Goal: Transaction & Acquisition: Purchase product/service

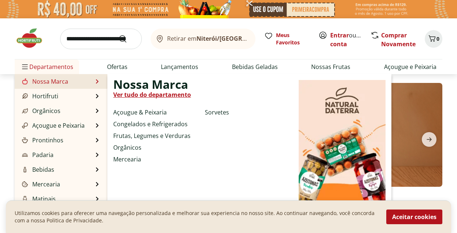
click at [40, 83] on link "Nossa Marca" at bounding box center [45, 81] width 48 height 9
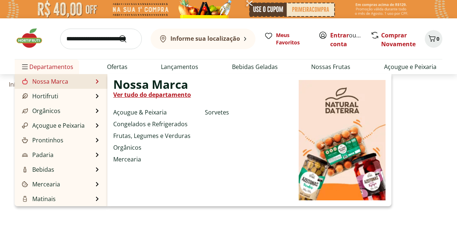
select select "**********"
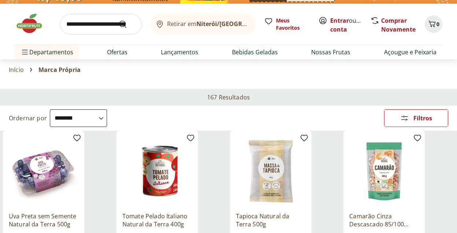
scroll to position [78, 0]
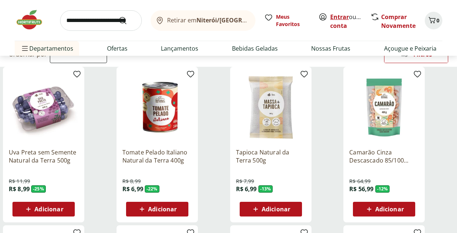
click at [337, 19] on link "Entrar" at bounding box center [339, 17] width 19 height 8
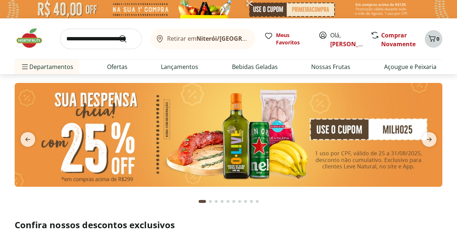
click at [435, 39] on icon "Carrinho" at bounding box center [432, 38] width 7 height 6
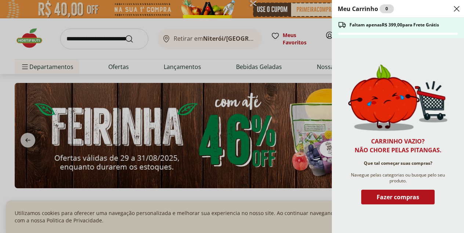
click at [455, 6] on icon "Close" at bounding box center [456, 8] width 9 height 9
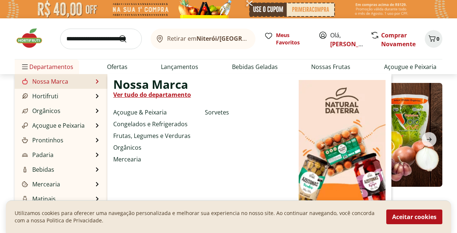
click at [44, 81] on link "Nossa Marca" at bounding box center [45, 81] width 48 height 9
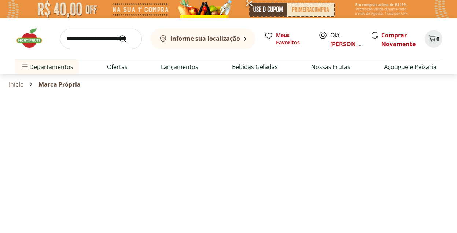
select select "**********"
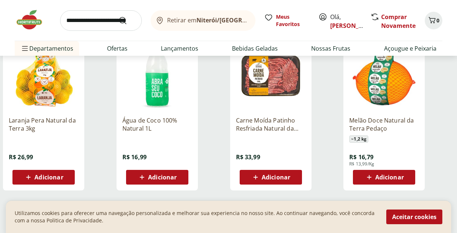
scroll to position [435, 0]
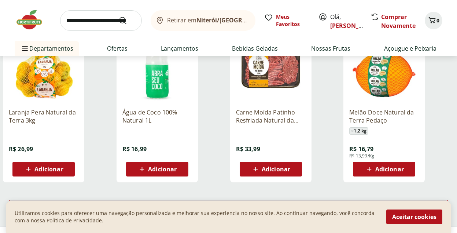
click at [160, 169] on span "Adicionar" at bounding box center [162, 169] width 29 height 6
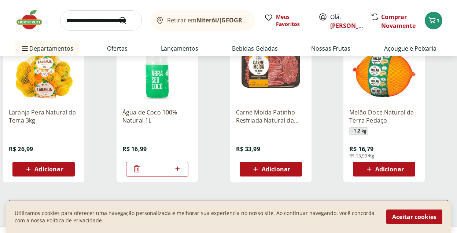
click at [393, 168] on span "Adicionar" at bounding box center [390, 169] width 29 height 6
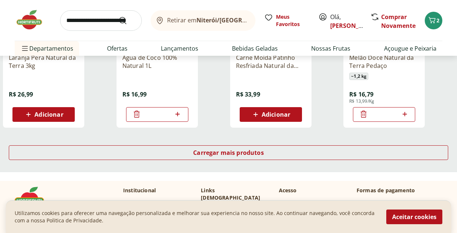
scroll to position [516, 0]
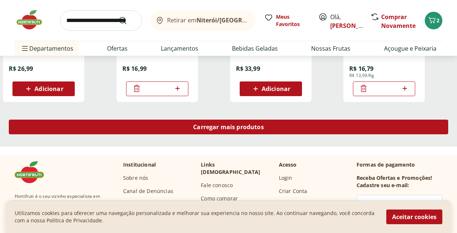
click at [229, 131] on div "Carregar mais produtos" at bounding box center [229, 127] width 440 height 15
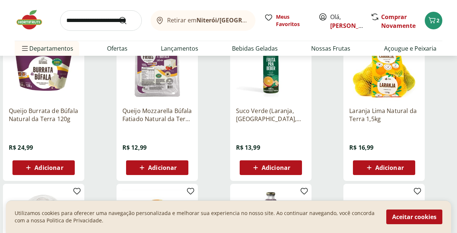
scroll to position [774, 0]
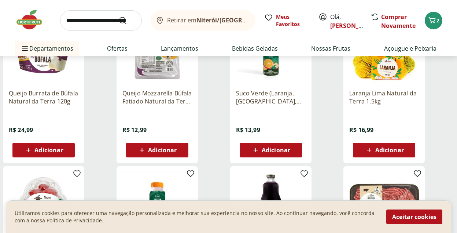
click at [165, 150] on span "Adicionar" at bounding box center [162, 150] width 29 height 6
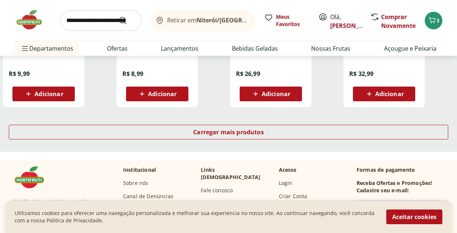
scroll to position [992, 0]
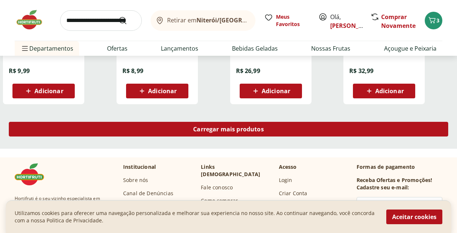
click at [233, 135] on div "Carregar mais produtos" at bounding box center [229, 129] width 440 height 15
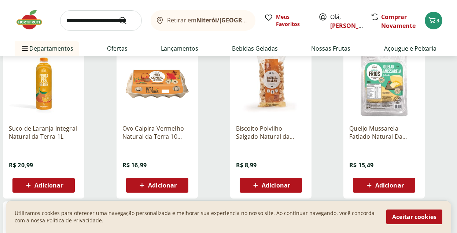
scroll to position [1081, 0]
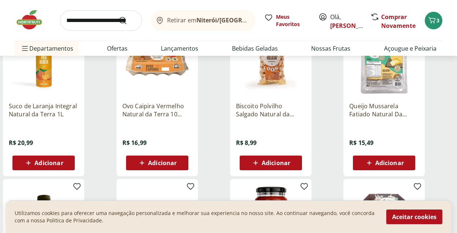
click at [163, 163] on span "Adicionar" at bounding box center [162, 163] width 29 height 6
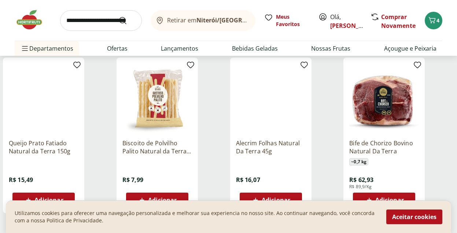
scroll to position [1466, 0]
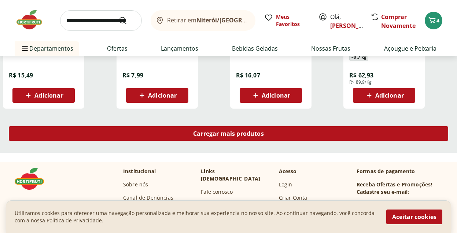
click at [230, 132] on span "Carregar mais produtos" at bounding box center [228, 134] width 71 height 6
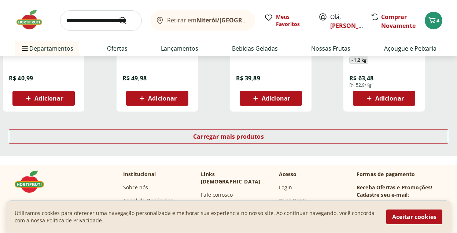
scroll to position [1932, 0]
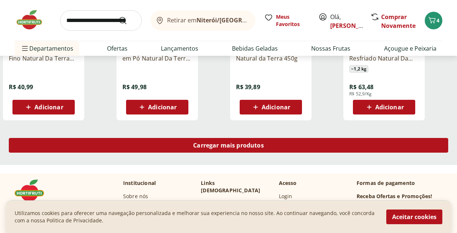
click at [235, 147] on span "Carregar mais produtos" at bounding box center [228, 145] width 71 height 6
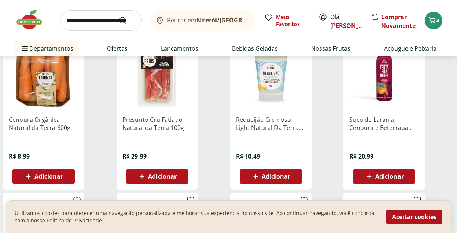
scroll to position [2230, 0]
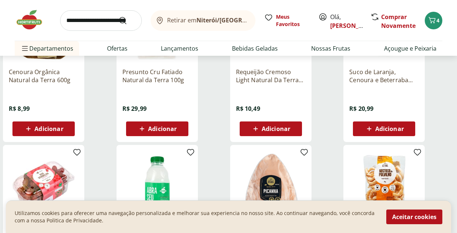
click at [274, 126] on span "Adicionar" at bounding box center [276, 129] width 29 height 6
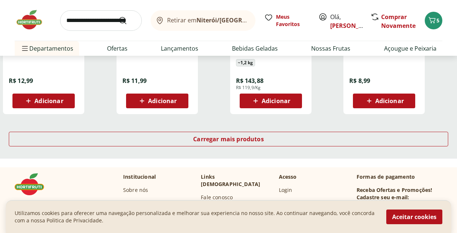
scroll to position [2471, 0]
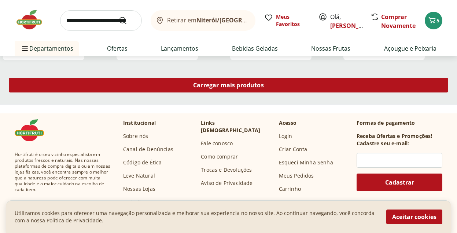
click at [207, 85] on span "Carregar mais produtos" at bounding box center [228, 85] width 71 height 6
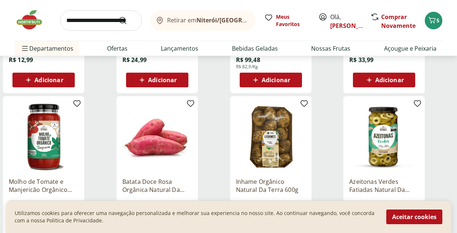
scroll to position [2654, 0]
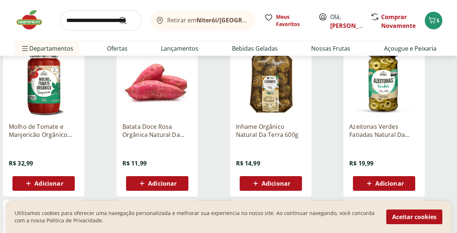
click at [270, 182] on span "Adicionar" at bounding box center [276, 183] width 29 height 6
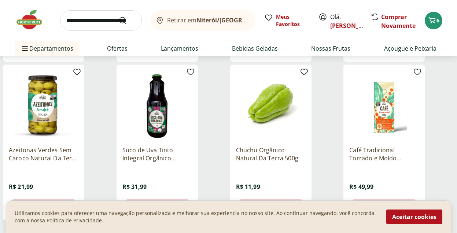
scroll to position [2869, 0]
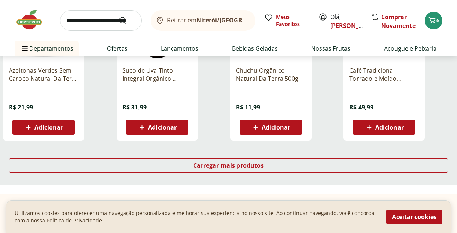
click at [271, 132] on div "Adicionar" at bounding box center [271, 127] width 51 height 13
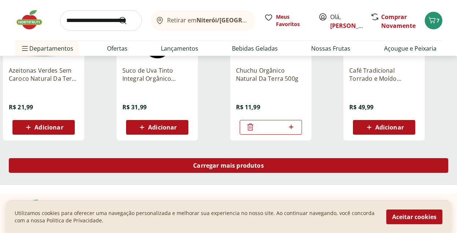
click at [219, 165] on span "Carregar mais produtos" at bounding box center [228, 165] width 71 height 6
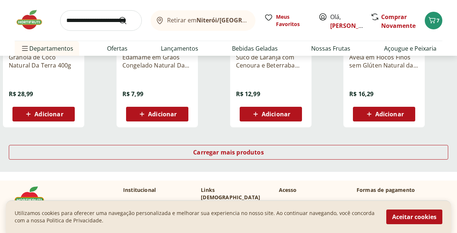
scroll to position [3388, 0]
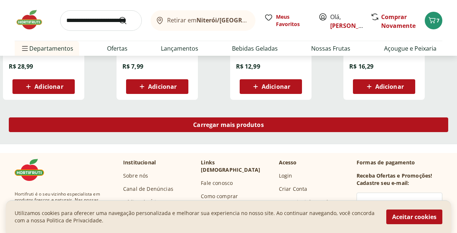
click at [220, 127] on span "Carregar mais produtos" at bounding box center [228, 125] width 71 height 6
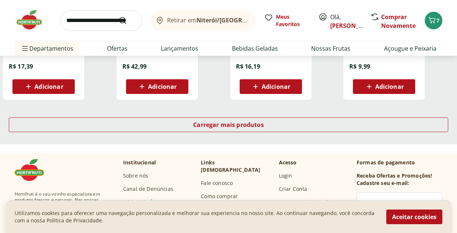
scroll to position [3881, 0]
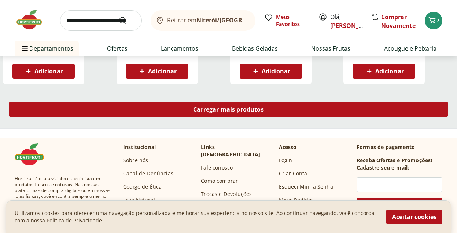
click at [215, 111] on span "Carregar mais produtos" at bounding box center [228, 109] width 71 height 6
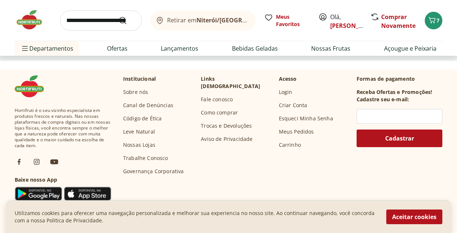
scroll to position [4580, 0]
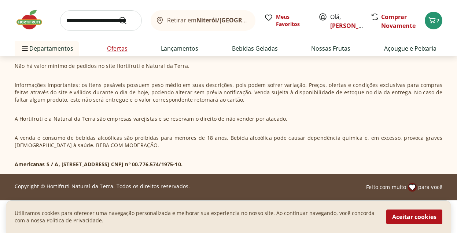
click at [122, 51] on link "Ofertas" at bounding box center [117, 48] width 21 height 9
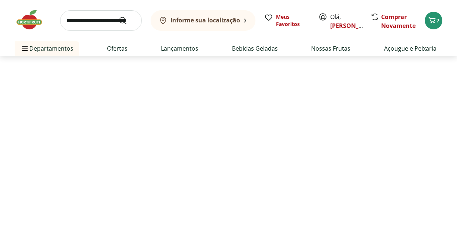
select select "**********"
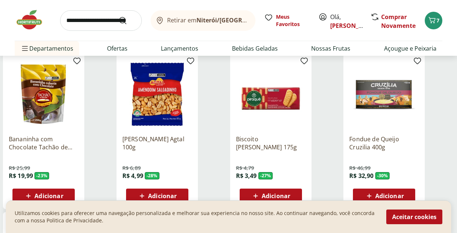
scroll to position [271, 0]
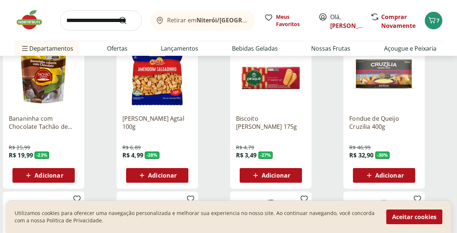
click at [281, 174] on span "Adicionar" at bounding box center [276, 175] width 29 height 6
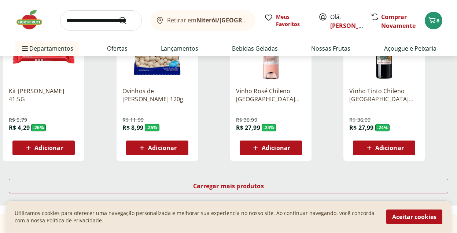
scroll to position [471, 0]
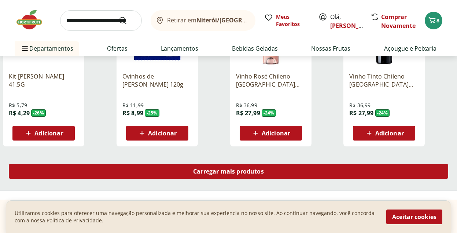
click at [228, 171] on span "Carregar mais produtos" at bounding box center [228, 171] width 71 height 6
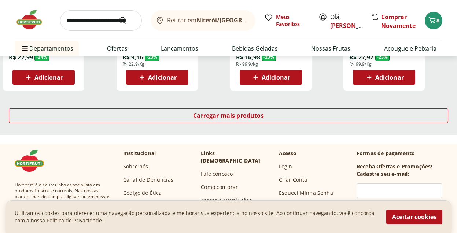
scroll to position [1020, 0]
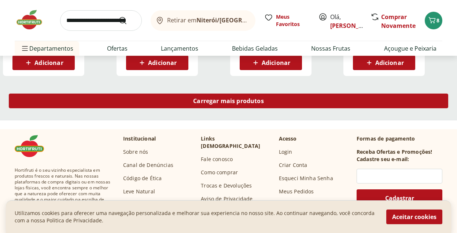
click at [225, 103] on span "Carregar mais produtos" at bounding box center [228, 101] width 71 height 6
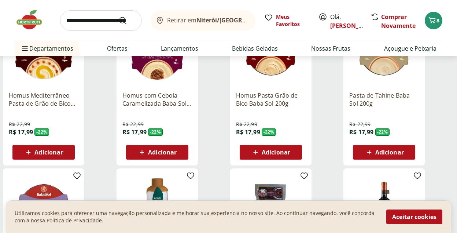
scroll to position [1231, 0]
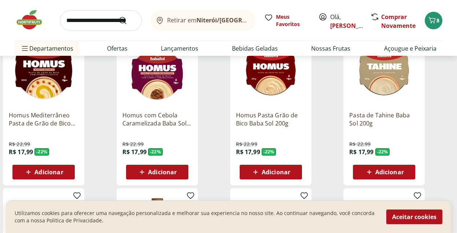
click at [390, 172] on span "Adicionar" at bounding box center [390, 172] width 29 height 6
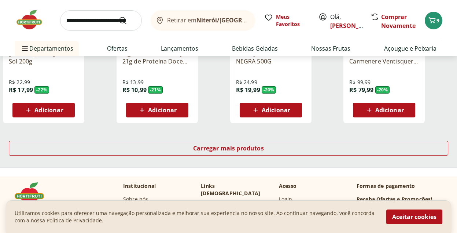
scroll to position [1505, 0]
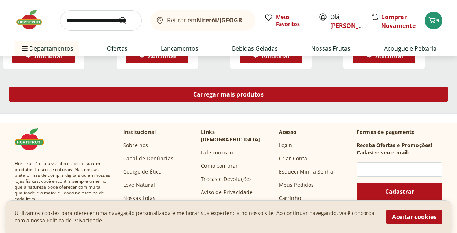
click at [227, 97] on span "Carregar mais produtos" at bounding box center [228, 94] width 71 height 6
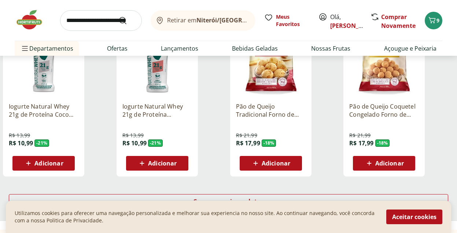
scroll to position [1944, 0]
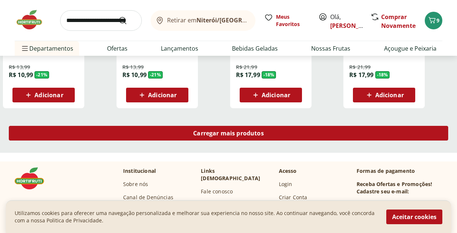
click at [218, 135] on span "Carregar mais produtos" at bounding box center [228, 133] width 71 height 6
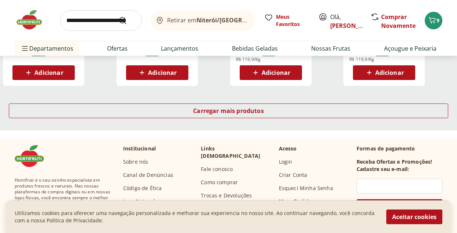
scroll to position [2392, 0]
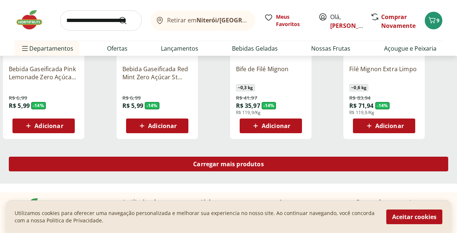
click at [213, 162] on span "Carregar mais produtos" at bounding box center [228, 164] width 71 height 6
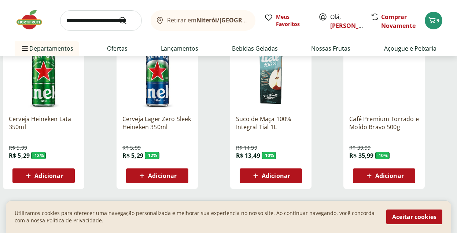
scroll to position [2906, 0]
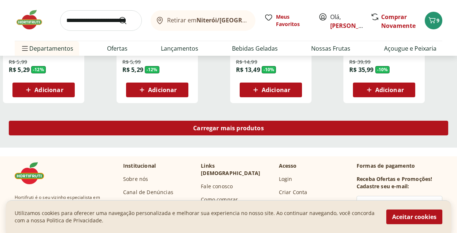
click at [224, 126] on span "Carregar mais produtos" at bounding box center [228, 128] width 71 height 6
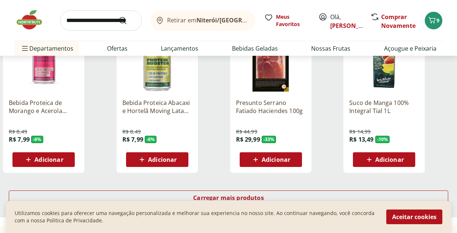
scroll to position [3411, 0]
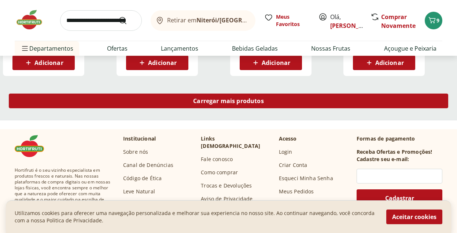
click at [224, 103] on span "Carregar mais produtos" at bounding box center [228, 101] width 71 height 6
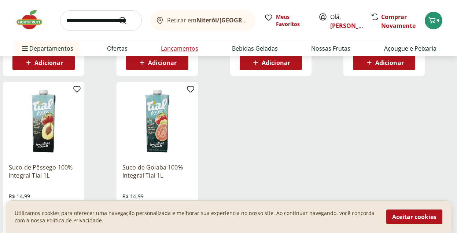
click at [167, 52] on link "Lançamentos" at bounding box center [179, 48] width 37 height 9
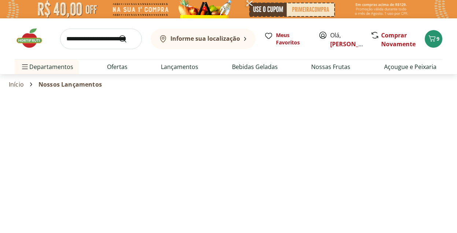
select select "**********"
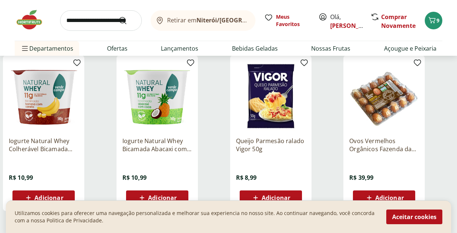
scroll to position [473, 0]
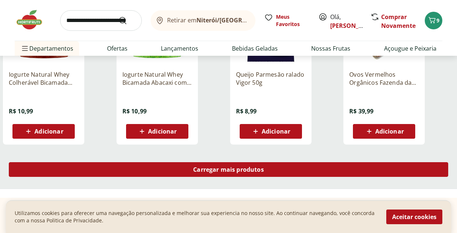
click at [240, 167] on span "Carregar mais produtos" at bounding box center [228, 170] width 71 height 6
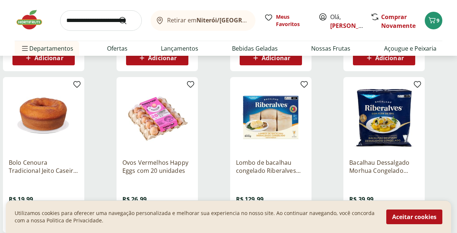
scroll to position [585, 0]
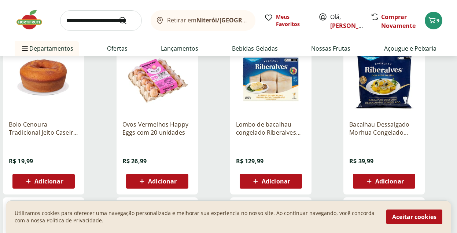
click at [291, 179] on div "Adicionar" at bounding box center [271, 181] width 51 height 13
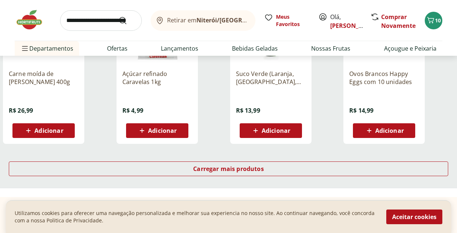
scroll to position [982, 0]
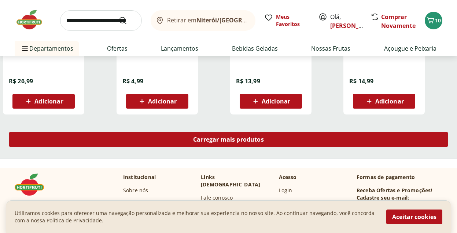
click at [211, 143] on div "Carregar mais produtos" at bounding box center [229, 139] width 440 height 15
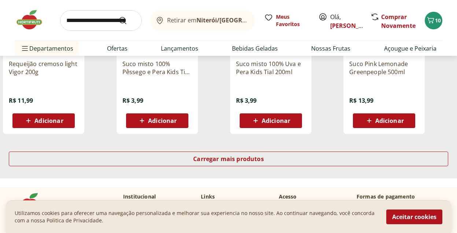
scroll to position [1448, 0]
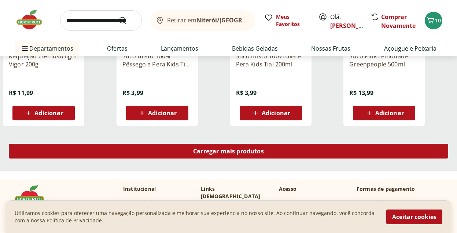
click at [220, 155] on div "Carregar mais produtos" at bounding box center [229, 151] width 440 height 15
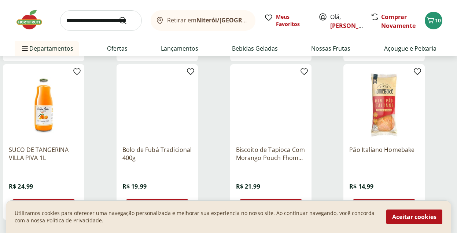
scroll to position [1887, 0]
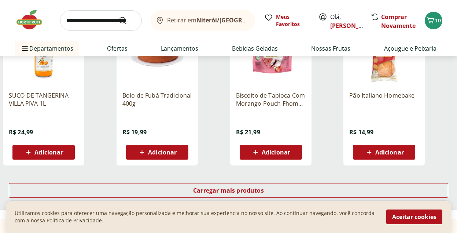
click at [56, 155] on span "Adicionar" at bounding box center [48, 152] width 29 height 6
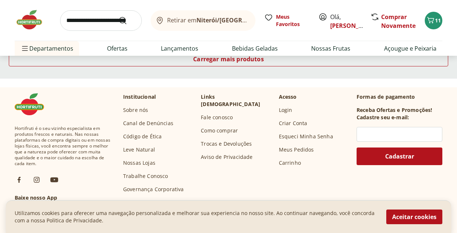
scroll to position [1892, 0]
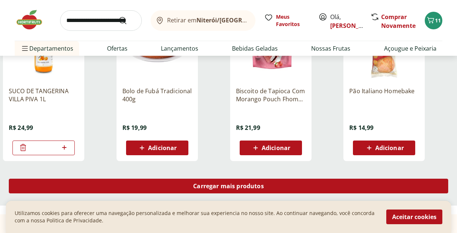
click at [225, 185] on span "Carregar mais produtos" at bounding box center [228, 186] width 71 height 6
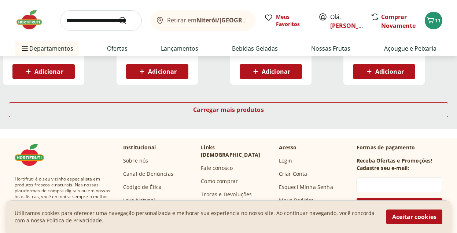
scroll to position [2387, 0]
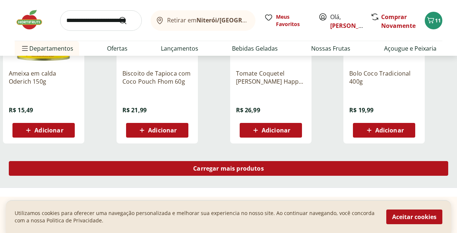
click at [233, 167] on span "Carregar mais produtos" at bounding box center [228, 168] width 71 height 6
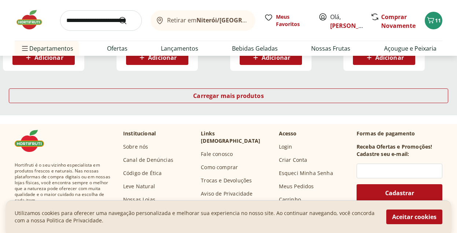
scroll to position [2932, 0]
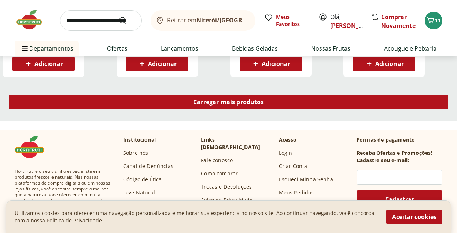
click at [233, 104] on span "Carregar mais produtos" at bounding box center [228, 102] width 71 height 6
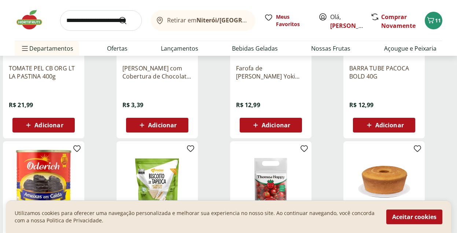
scroll to position [2063, 0]
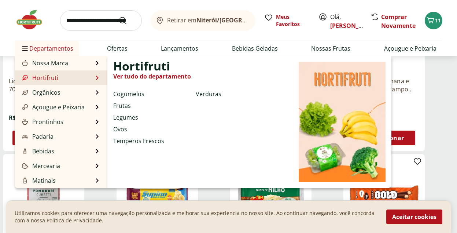
click at [46, 78] on link "Hortifruti" at bounding box center [40, 77] width 38 height 9
select select "**********"
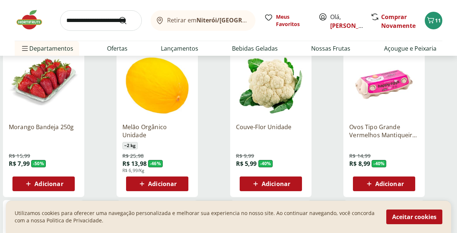
scroll to position [129, 0]
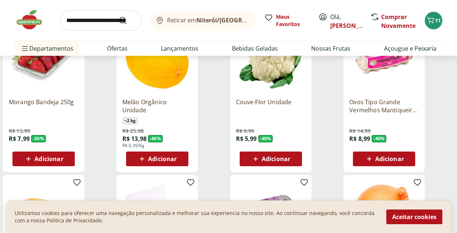
click at [40, 158] on span "Adicionar" at bounding box center [48, 159] width 29 height 6
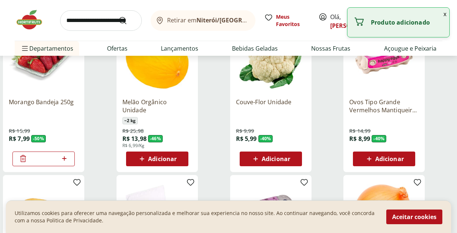
click at [62, 159] on icon at bounding box center [64, 158] width 9 height 9
type input "*"
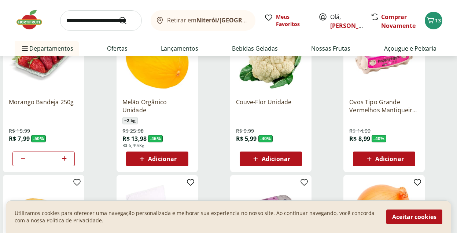
click at [163, 158] on span "Adicionar" at bounding box center [162, 159] width 29 height 6
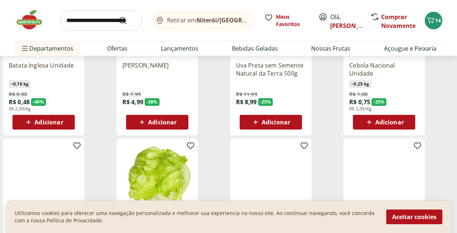
scroll to position [290, 0]
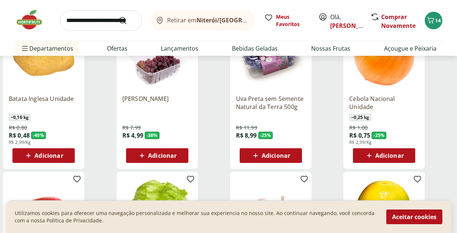
click at [28, 154] on icon at bounding box center [28, 155] width 4 height 4
click at [63, 156] on icon at bounding box center [64, 155] width 9 height 9
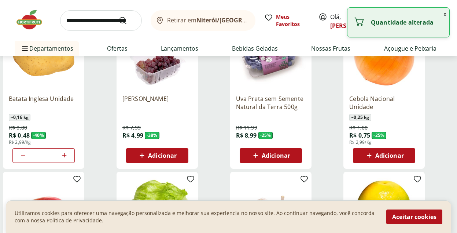
click at [63, 157] on icon at bounding box center [64, 155] width 9 height 9
type input "*"
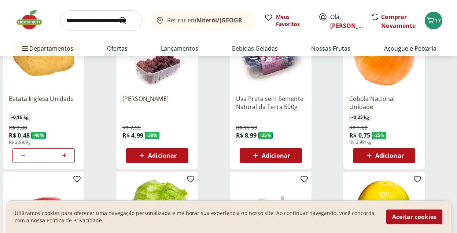
click at [370, 159] on icon at bounding box center [369, 155] width 9 height 9
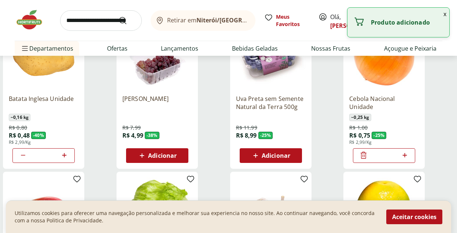
click at [403, 153] on icon at bounding box center [405, 155] width 9 height 9
type input "*"
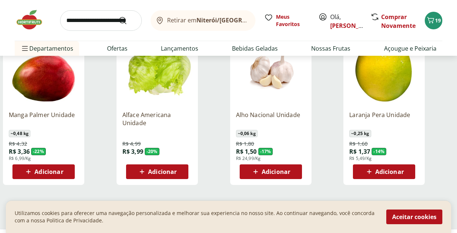
scroll to position [442, 0]
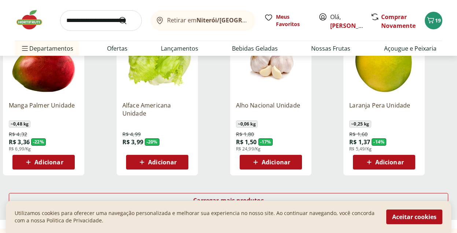
click at [26, 165] on icon at bounding box center [28, 162] width 9 height 9
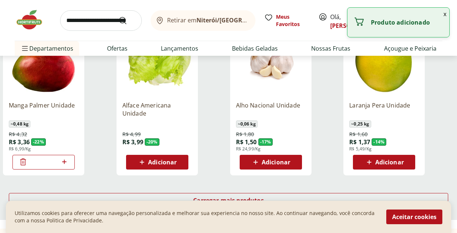
click at [66, 159] on icon at bounding box center [64, 161] width 9 height 9
type input "*"
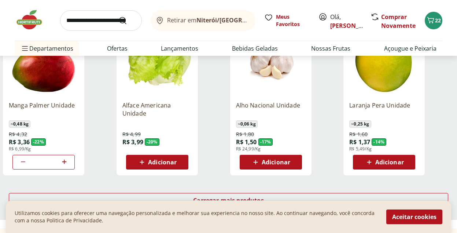
click at [367, 163] on icon at bounding box center [369, 162] width 9 height 9
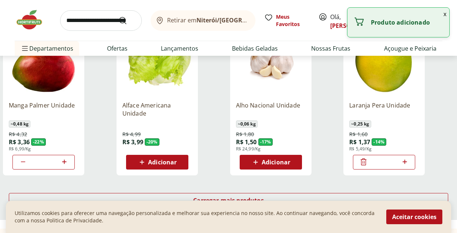
click at [403, 162] on icon at bounding box center [405, 162] width 4 height 4
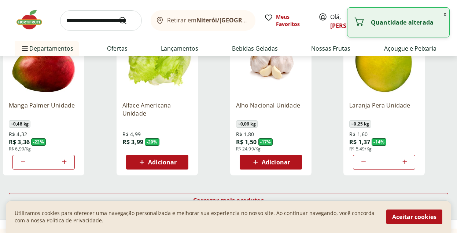
click at [403, 162] on icon at bounding box center [405, 162] width 4 height 4
type input "*"
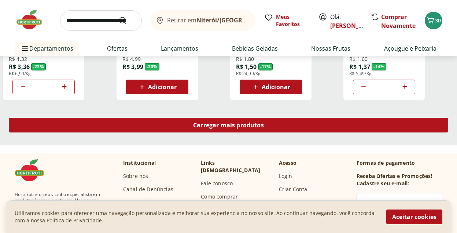
click at [227, 129] on div "Carregar mais produtos" at bounding box center [229, 125] width 440 height 15
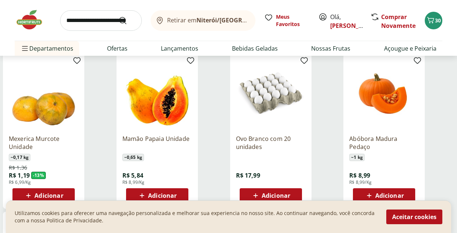
scroll to position [582, 0]
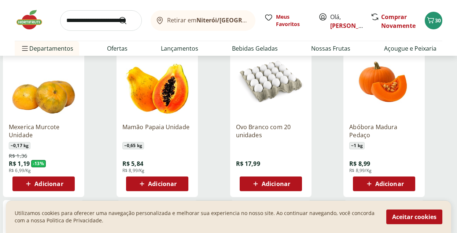
click at [29, 186] on icon at bounding box center [28, 183] width 9 height 9
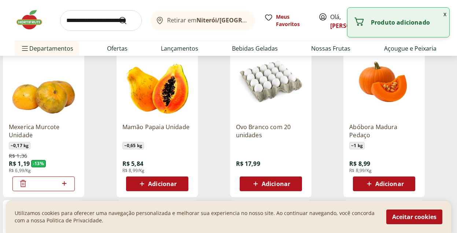
click at [62, 181] on icon at bounding box center [64, 183] width 9 height 9
type input "*"
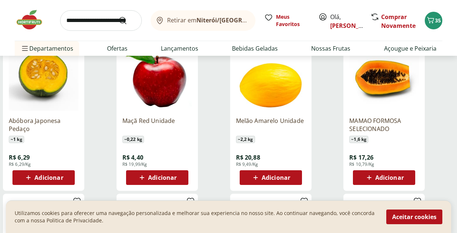
scroll to position [750, 0]
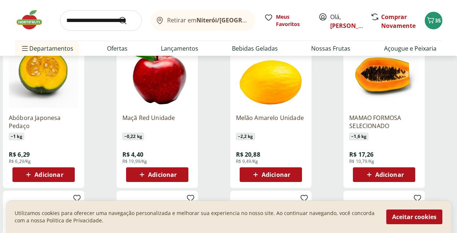
click at [392, 176] on span "Adicionar" at bounding box center [390, 175] width 29 height 6
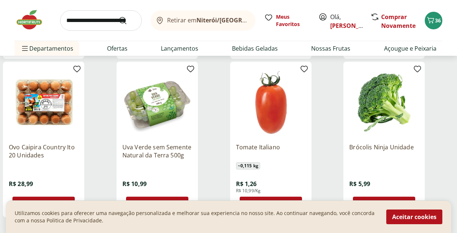
scroll to position [917, 0]
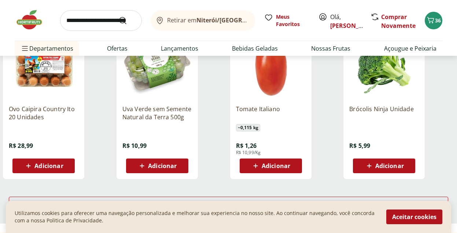
click at [253, 167] on icon at bounding box center [255, 165] width 9 height 9
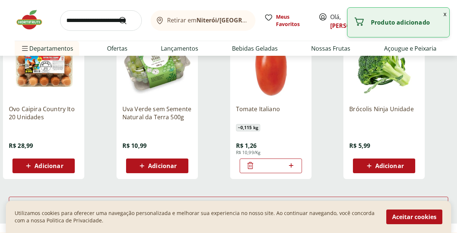
click at [289, 165] on icon at bounding box center [291, 165] width 4 height 4
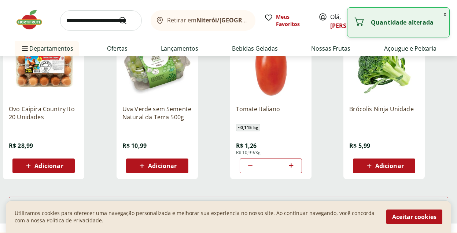
type input "*"
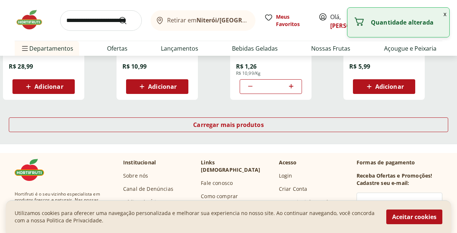
scroll to position [999, 0]
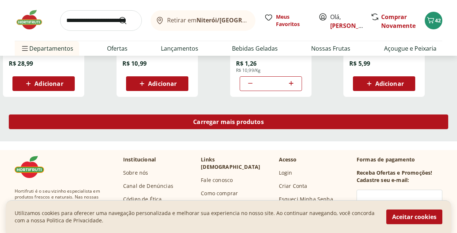
click at [235, 121] on span "Carregar mais produtos" at bounding box center [228, 122] width 71 height 6
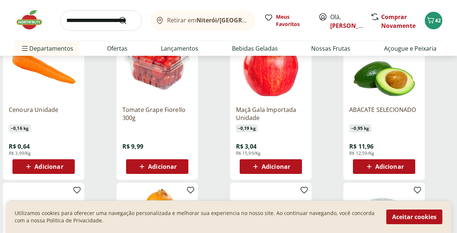
scroll to position [1052, 0]
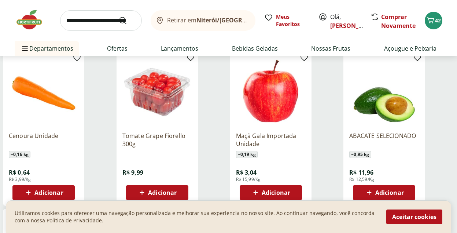
click at [28, 191] on icon at bounding box center [28, 192] width 9 height 9
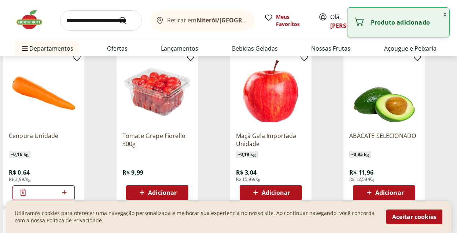
click at [63, 191] on icon at bounding box center [64, 192] width 9 height 9
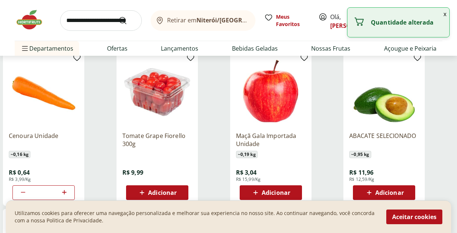
type input "*"
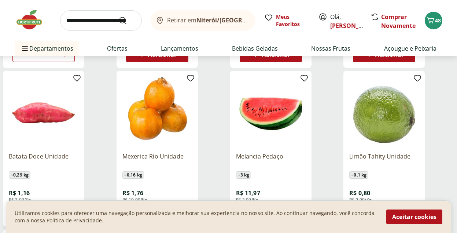
scroll to position [1212, 0]
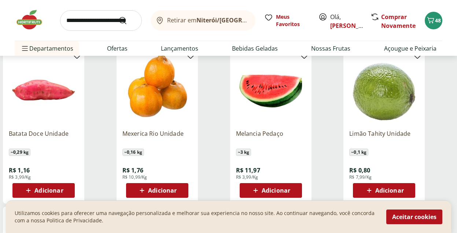
click at [366, 190] on icon at bounding box center [369, 190] width 9 height 9
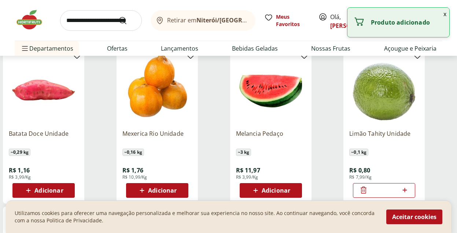
click at [406, 191] on icon at bounding box center [405, 190] width 9 height 9
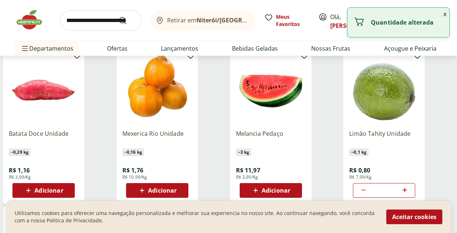
click at [360, 191] on icon at bounding box center [363, 190] width 9 height 9
type input "*"
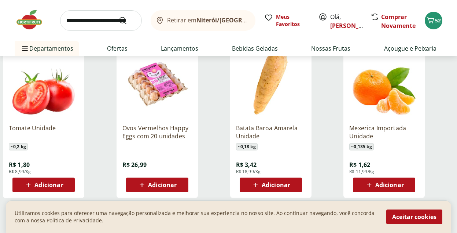
scroll to position [1391, 0]
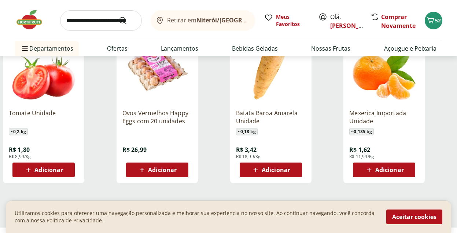
click at [256, 171] on icon at bounding box center [255, 169] width 9 height 9
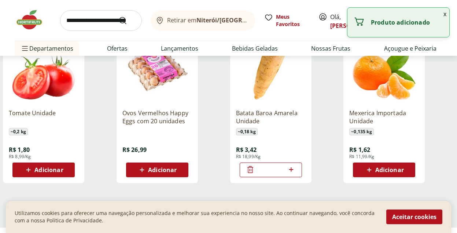
click at [292, 169] on icon at bounding box center [291, 169] width 4 height 4
type input "*"
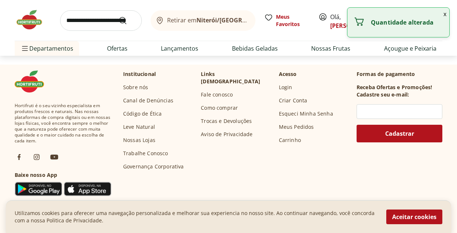
scroll to position [1477, 0]
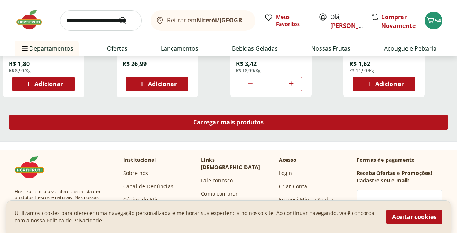
click at [209, 127] on div "Carregar mais produtos" at bounding box center [229, 122] width 440 height 15
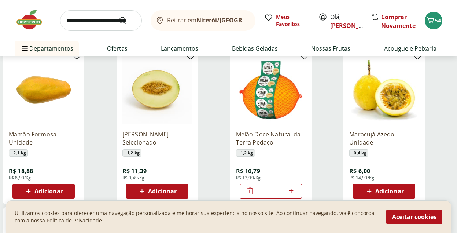
scroll to position [1717, 0]
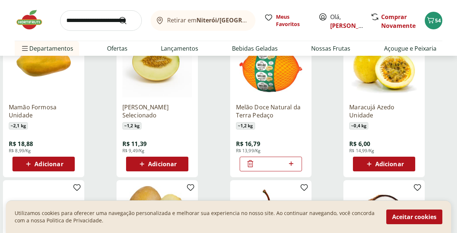
click at [369, 163] on icon at bounding box center [369, 164] width 9 height 9
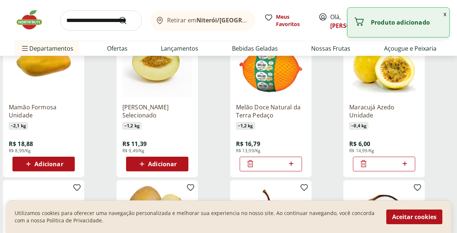
click at [407, 164] on icon at bounding box center [405, 163] width 4 height 4
type input "*"
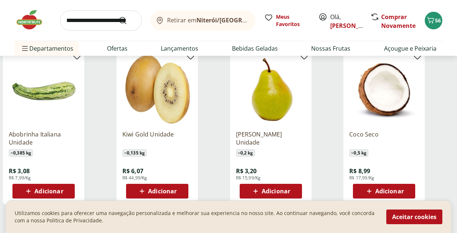
scroll to position [1871, 0]
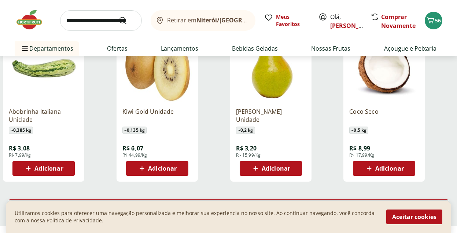
click at [26, 168] on icon at bounding box center [28, 168] width 9 height 9
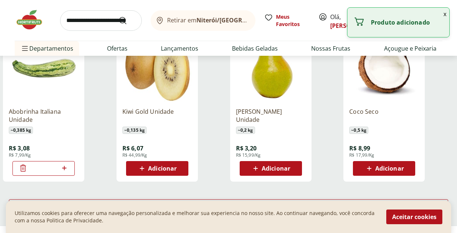
click at [64, 169] on icon at bounding box center [64, 168] width 4 height 4
type input "*"
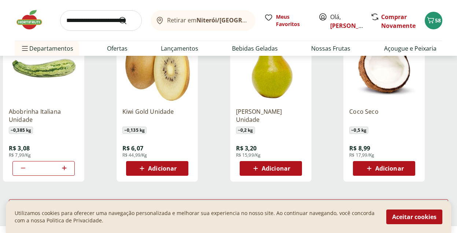
click at [253, 168] on icon at bounding box center [255, 168] width 9 height 9
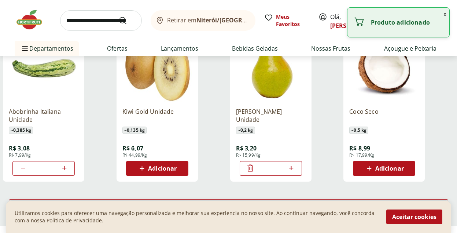
click at [291, 167] on icon at bounding box center [291, 168] width 4 height 4
type input "*"
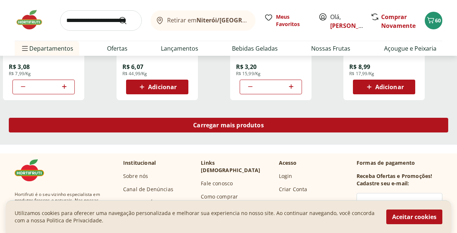
click at [237, 125] on span "Carregar mais produtos" at bounding box center [228, 125] width 71 height 6
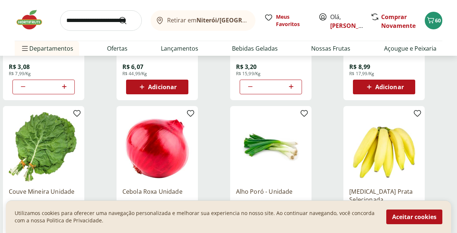
scroll to position [2038, 0]
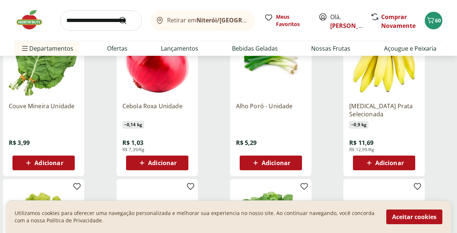
click at [388, 163] on span "Adicionar" at bounding box center [390, 163] width 29 height 6
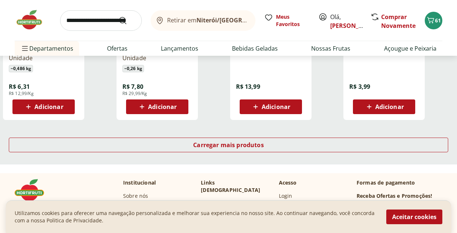
scroll to position [2464, 0]
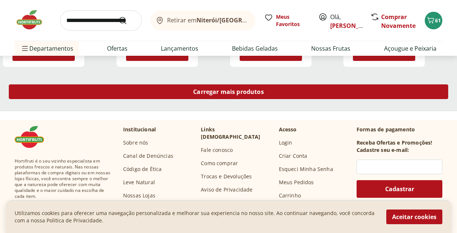
click at [241, 91] on span "Carregar mais produtos" at bounding box center [228, 92] width 71 height 6
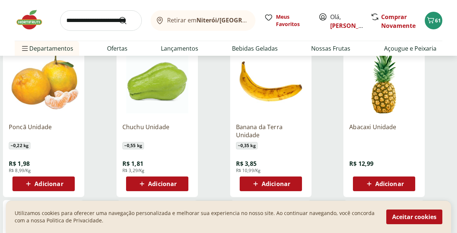
scroll to position [2684, 0]
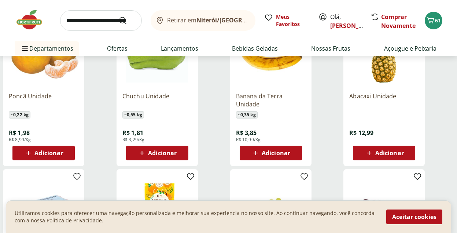
click at [388, 152] on span "Adicionar" at bounding box center [390, 153] width 29 height 6
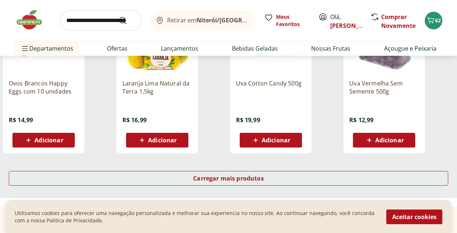
scroll to position [2874, 0]
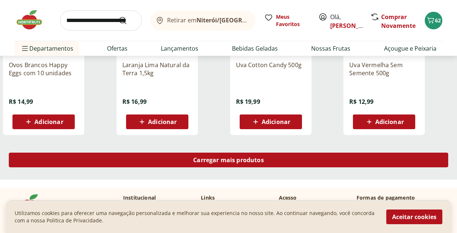
click at [223, 163] on span "Carregar mais produtos" at bounding box center [228, 160] width 71 height 6
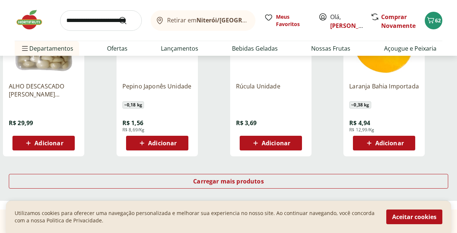
scroll to position [3387, 0]
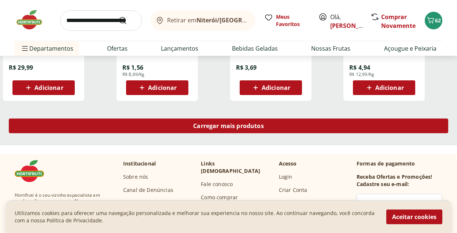
click at [199, 123] on span "Carregar mais produtos" at bounding box center [228, 126] width 71 height 6
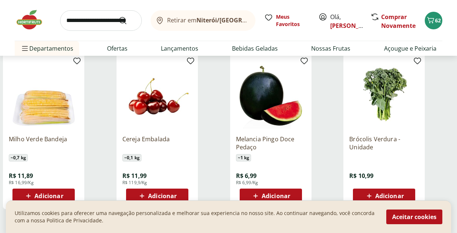
scroll to position [3780, 0]
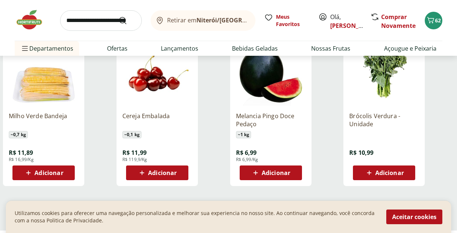
click at [161, 175] on span "Adicionar" at bounding box center [162, 173] width 29 height 6
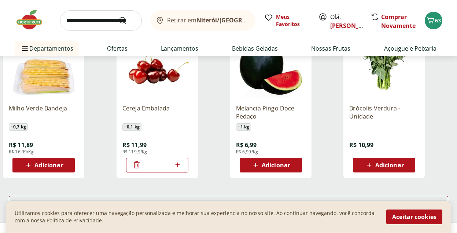
scroll to position [3811, 0]
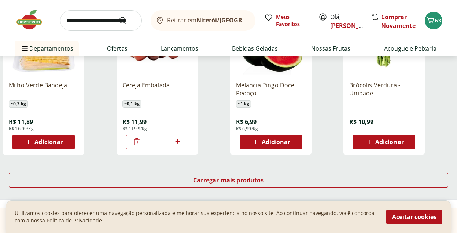
click at [270, 143] on span "Adicionar" at bounding box center [276, 142] width 29 height 6
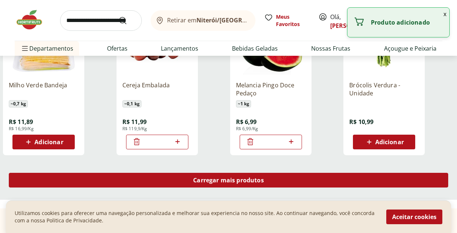
click at [227, 179] on span "Carregar mais produtos" at bounding box center [228, 180] width 71 height 6
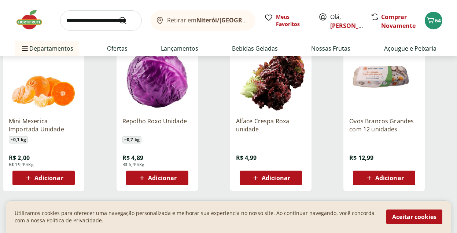
scroll to position [4381, 0]
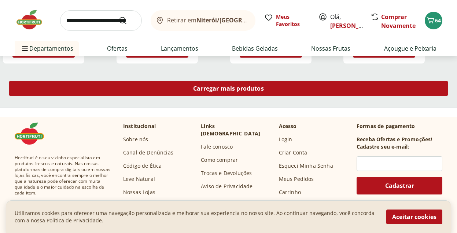
click at [242, 85] on span "Carregar mais produtos" at bounding box center [228, 88] width 71 height 6
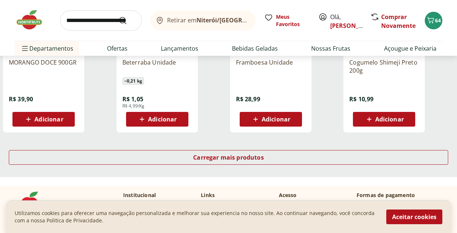
scroll to position [4809, 0]
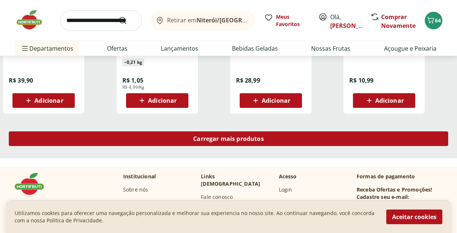
click at [229, 142] on span "Carregar mais produtos" at bounding box center [228, 139] width 71 height 6
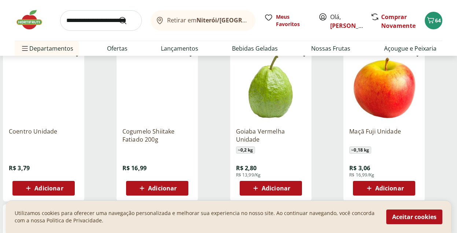
scroll to position [5071, 0]
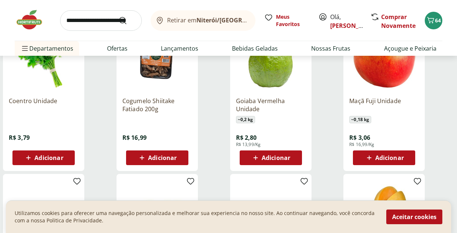
click at [257, 158] on icon at bounding box center [255, 158] width 4 height 4
click at [293, 158] on icon at bounding box center [291, 157] width 4 height 4
type input "*"
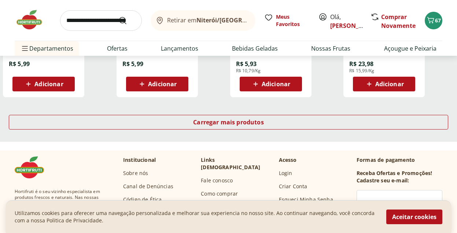
scroll to position [5293, 0]
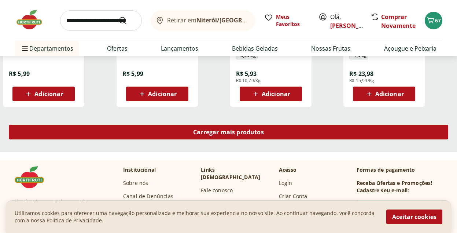
click at [244, 133] on span "Carregar mais produtos" at bounding box center [228, 132] width 71 height 6
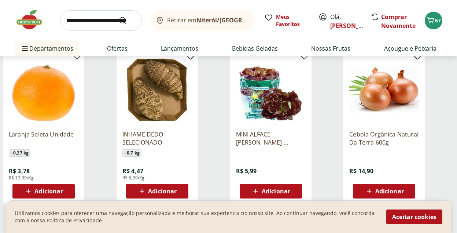
scroll to position [5772, 0]
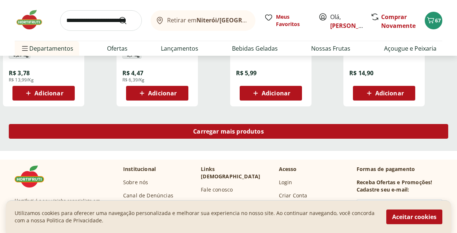
click at [235, 134] on span "Carregar mais produtos" at bounding box center [228, 131] width 71 height 6
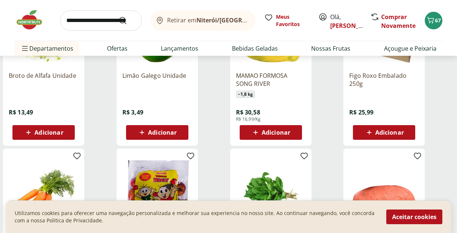
scroll to position [5995, 0]
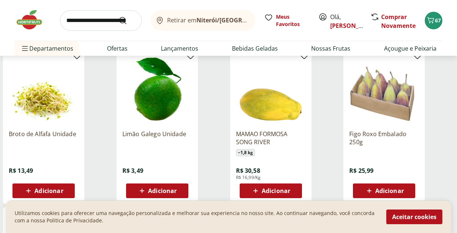
click at [171, 191] on span "Adicionar" at bounding box center [162, 191] width 29 height 6
click at [137, 193] on icon at bounding box center [136, 190] width 9 height 9
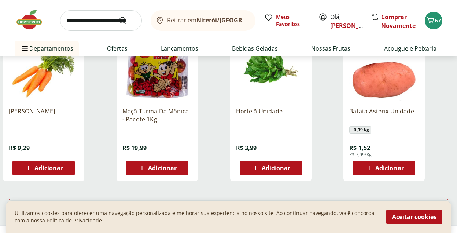
scroll to position [6264, 0]
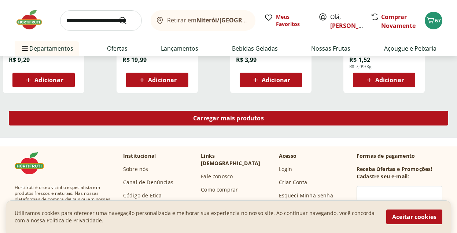
click at [228, 121] on span "Carregar mais produtos" at bounding box center [228, 118] width 71 height 6
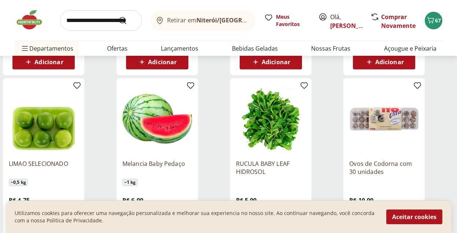
scroll to position [6666, 0]
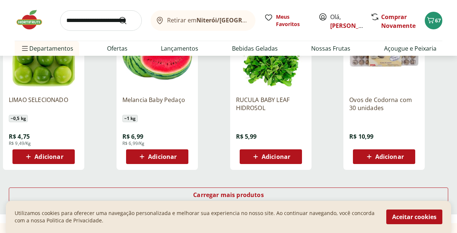
click at [51, 160] on span "Adicionar" at bounding box center [48, 157] width 29 height 6
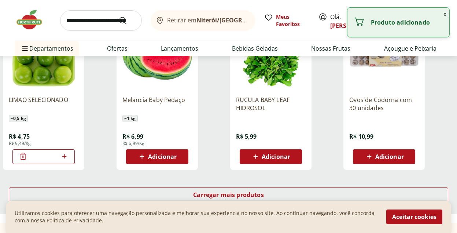
scroll to position [6678, 0]
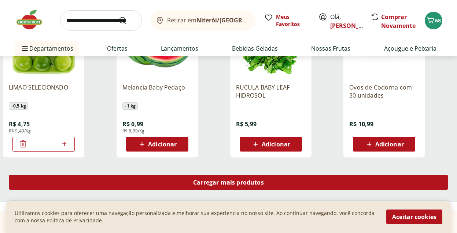
click at [251, 182] on span "Carregar mais produtos" at bounding box center [228, 182] width 71 height 6
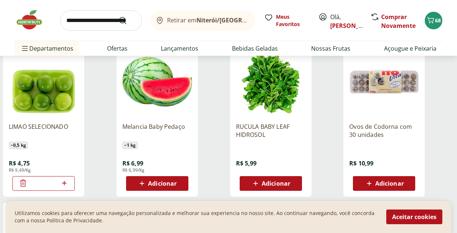
scroll to position [6688, 0]
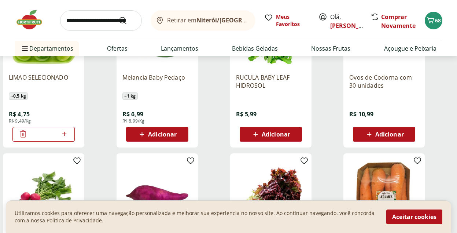
click at [391, 135] on span "Adicionar" at bounding box center [390, 134] width 29 height 6
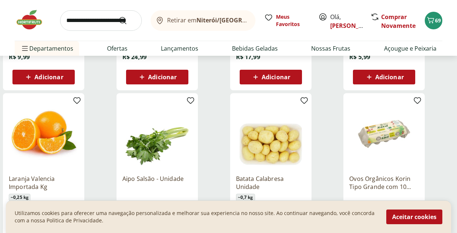
scroll to position [7163, 0]
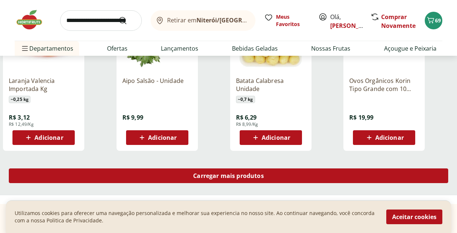
click at [226, 176] on span "Carregar mais produtos" at bounding box center [228, 176] width 71 height 6
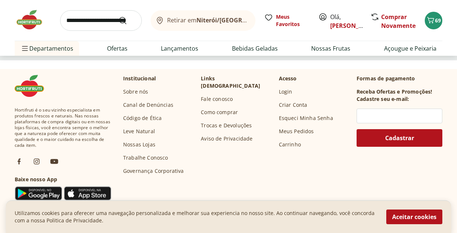
scroll to position [7708, 0]
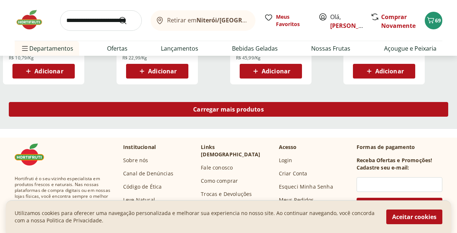
click at [235, 110] on span "Carregar mais produtos" at bounding box center [228, 109] width 71 height 6
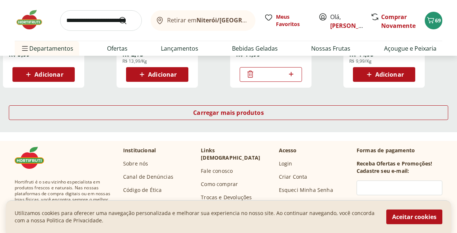
scroll to position [8217, 0]
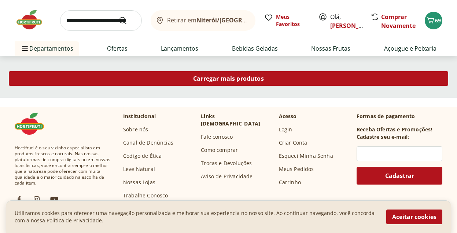
click at [228, 77] on span "Carregar mais produtos" at bounding box center [228, 79] width 71 height 6
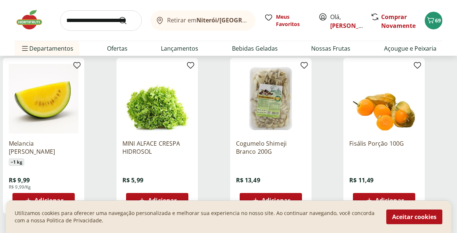
scroll to position [8672, 0]
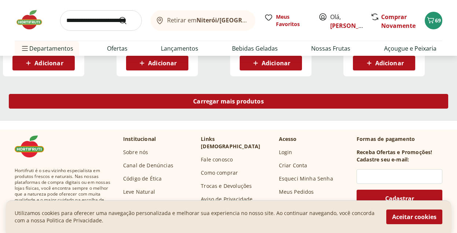
click at [237, 99] on span "Carregar mais produtos" at bounding box center [228, 101] width 71 height 6
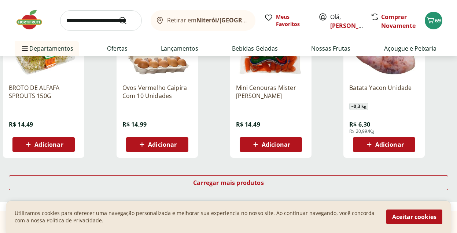
scroll to position [9167, 0]
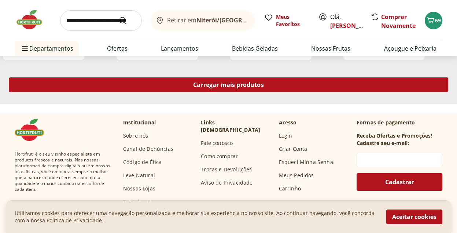
click at [234, 83] on span "Carregar mais produtos" at bounding box center [228, 85] width 71 height 6
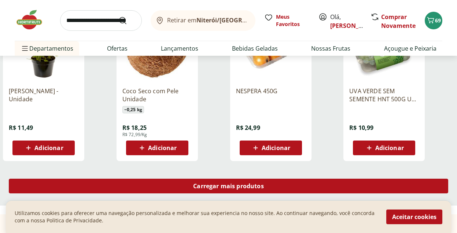
scroll to position [9617, 0]
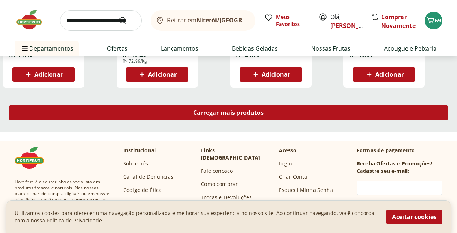
click at [211, 116] on span "Carregar mais produtos" at bounding box center [228, 113] width 71 height 6
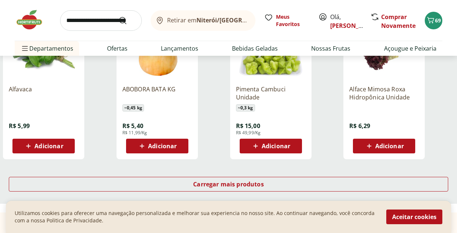
scroll to position [10093, 0]
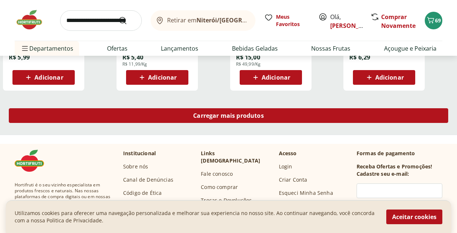
click at [229, 118] on span "Carregar mais produtos" at bounding box center [228, 116] width 71 height 6
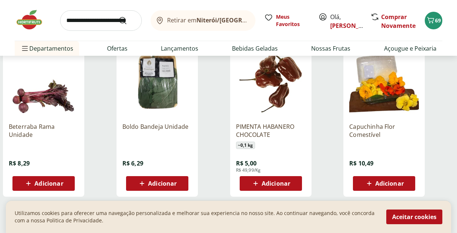
scroll to position [10563, 0]
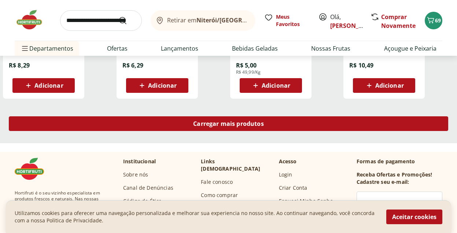
click at [218, 125] on span "Carregar mais produtos" at bounding box center [228, 124] width 71 height 6
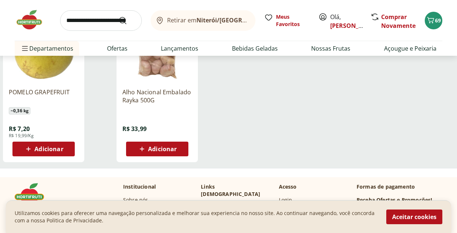
scroll to position [10646, 0]
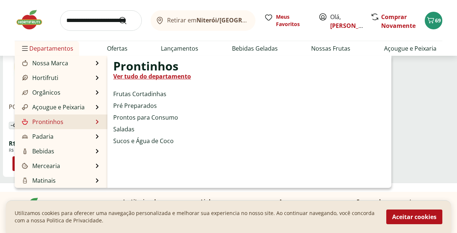
click at [50, 120] on link "Prontinhos" at bounding box center [42, 121] width 43 height 9
select select "**********"
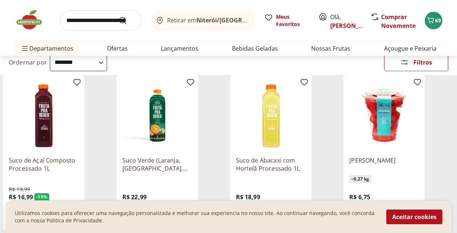
scroll to position [112, 0]
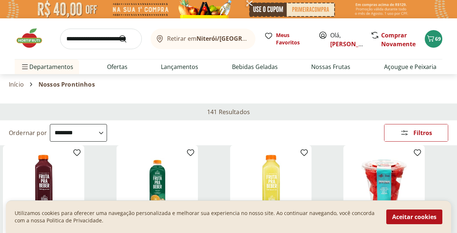
select select "**********"
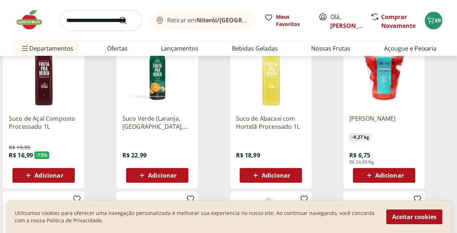
scroll to position [112, 0]
click at [284, 176] on span "Adicionar" at bounding box center [276, 175] width 29 height 6
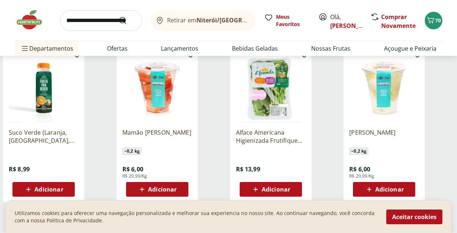
scroll to position [481, 0]
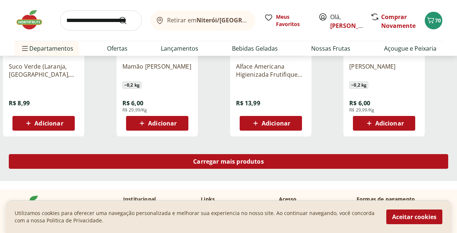
click at [224, 161] on span "Carregar mais produtos" at bounding box center [228, 161] width 71 height 6
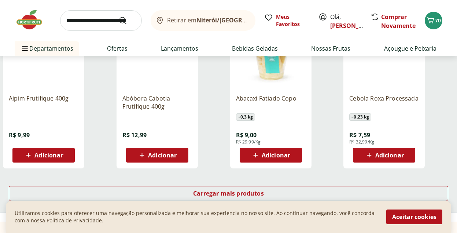
scroll to position [936, 0]
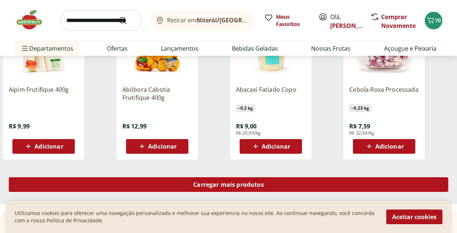
click at [226, 183] on span "Carregar mais produtos" at bounding box center [228, 185] width 71 height 6
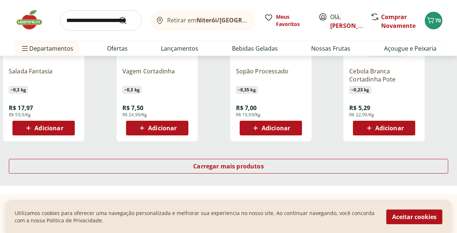
scroll to position [1437, 0]
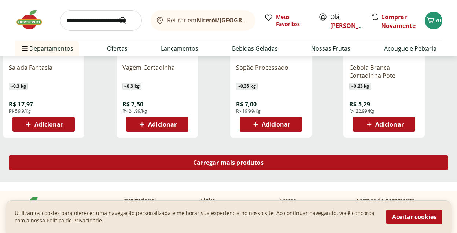
click at [247, 162] on span "Carregar mais produtos" at bounding box center [228, 163] width 71 height 6
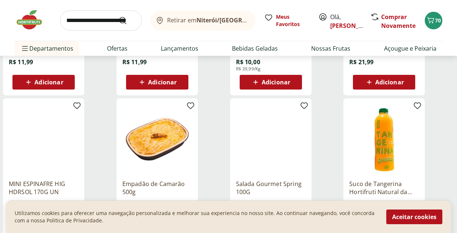
scroll to position [1695, 0]
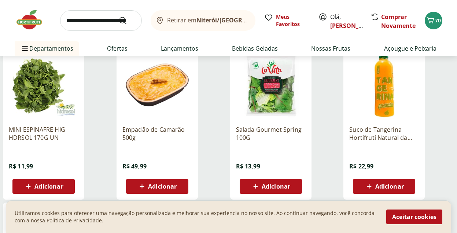
click at [380, 139] on p "Suco de Tangerina Hortifruti Natural da Terra 1L" at bounding box center [385, 133] width 70 height 16
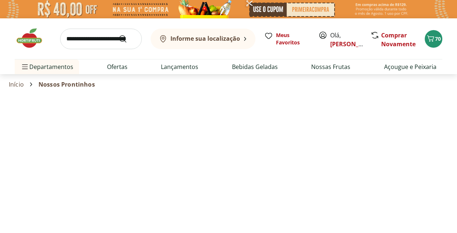
select select "**********"
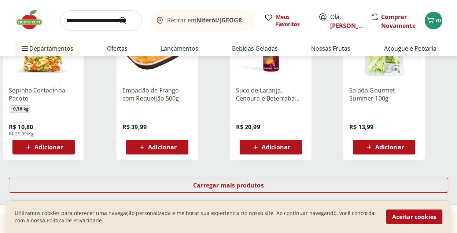
scroll to position [1901, 0]
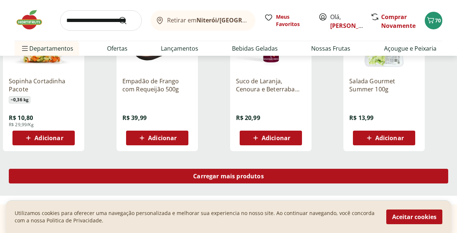
drag, startPoint x: 224, startPoint y: 176, endPoint x: 419, endPoint y: 25, distance: 246.2
click at [225, 176] on span "Carregar mais produtos" at bounding box center [228, 176] width 71 height 6
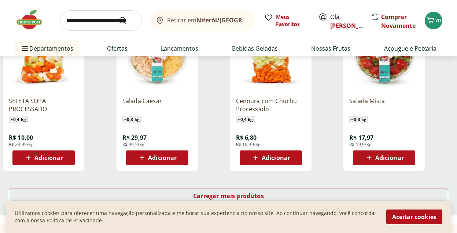
scroll to position [2392, 0]
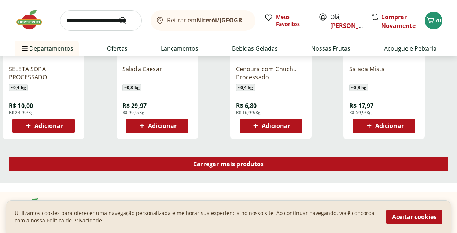
click at [254, 162] on span "Carregar mais produtos" at bounding box center [228, 164] width 71 height 6
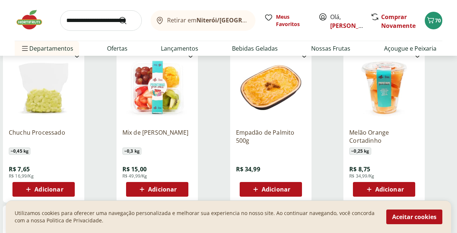
scroll to position [2508, 0]
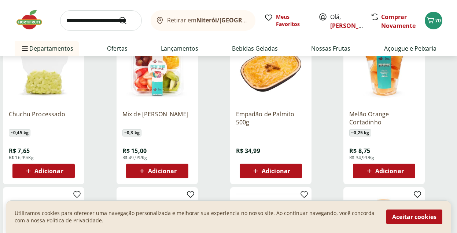
click at [168, 172] on span "Adicionar" at bounding box center [162, 171] width 29 height 6
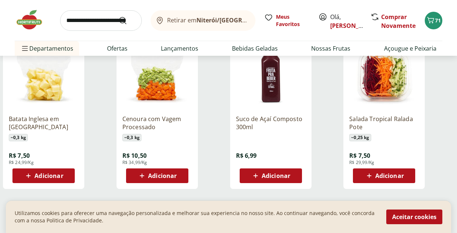
scroll to position [2888, 0]
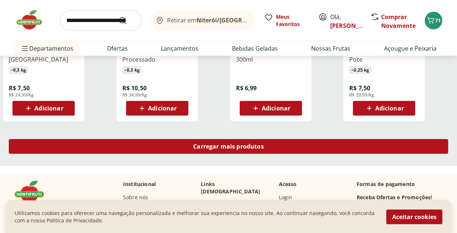
click at [234, 149] on span "Carregar mais produtos" at bounding box center [228, 146] width 71 height 6
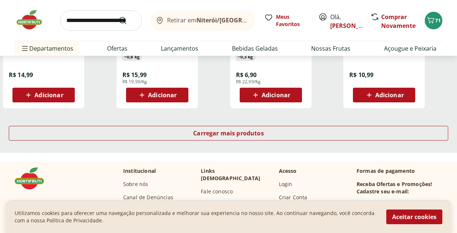
scroll to position [3386, 0]
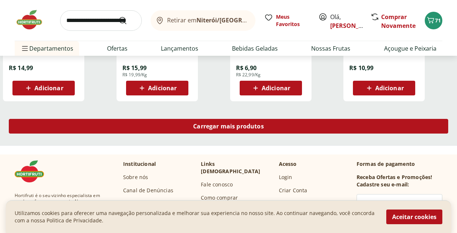
click at [241, 131] on div "Carregar mais produtos" at bounding box center [229, 126] width 440 height 15
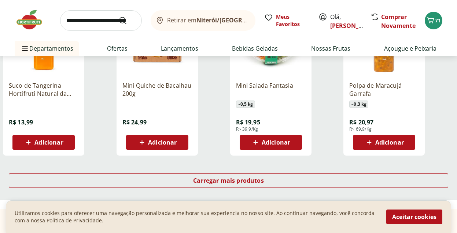
scroll to position [3849, 0]
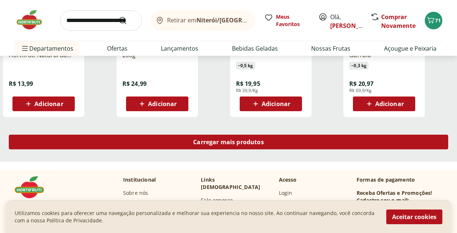
click at [224, 143] on span "Carregar mais produtos" at bounding box center [228, 142] width 71 height 6
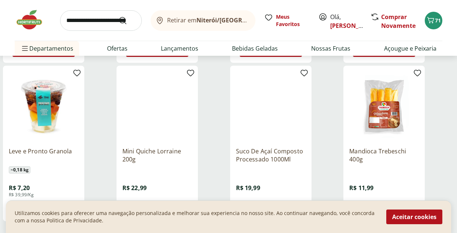
scroll to position [4308, 0]
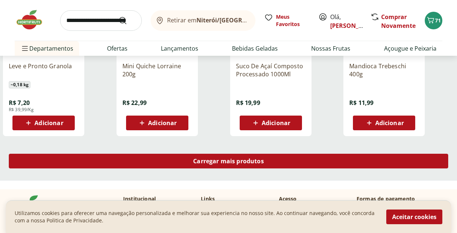
click at [244, 164] on span "Carregar mais produtos" at bounding box center [228, 161] width 71 height 6
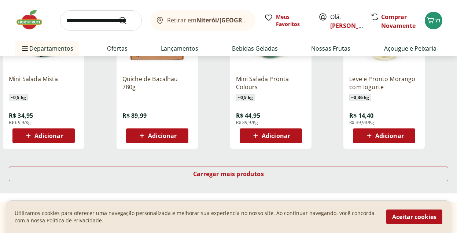
scroll to position [4783, 0]
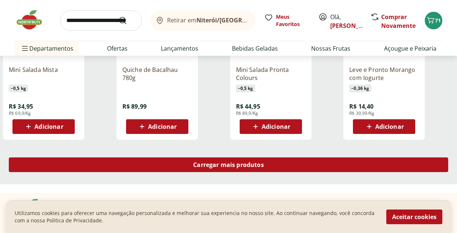
click at [242, 166] on span "Carregar mais produtos" at bounding box center [228, 165] width 71 height 6
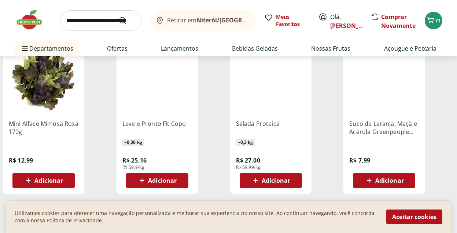
scroll to position [5328, 0]
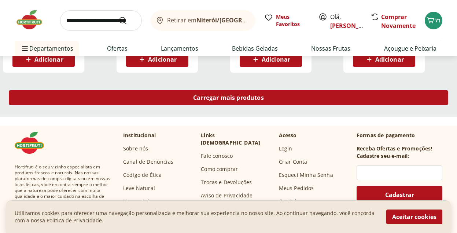
click at [223, 103] on div "Carregar mais produtos" at bounding box center [229, 97] width 440 height 15
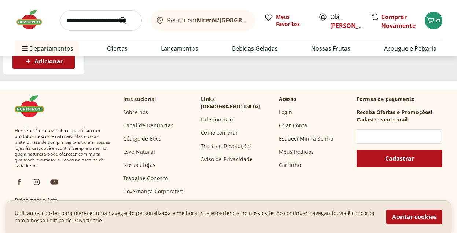
scroll to position [3250, 0]
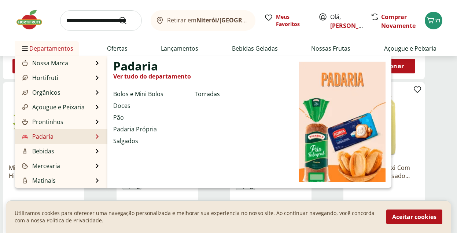
click at [43, 136] on link "Padaria" at bounding box center [37, 136] width 33 height 9
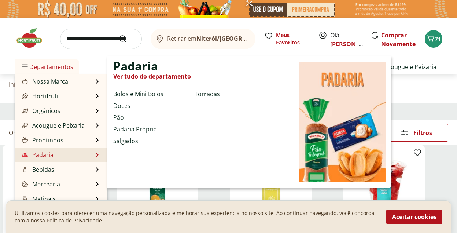
select select "**********"
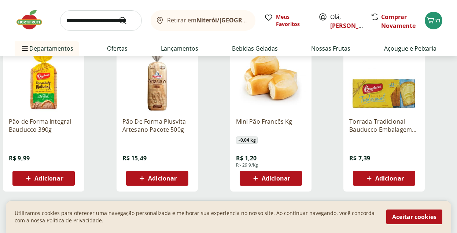
scroll to position [467, 0]
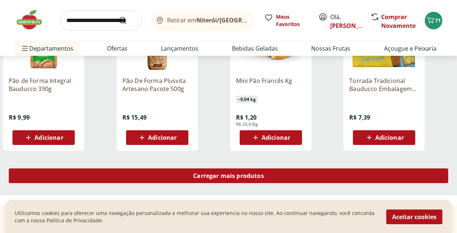
click at [221, 178] on span "Carregar mais produtos" at bounding box center [228, 176] width 71 height 6
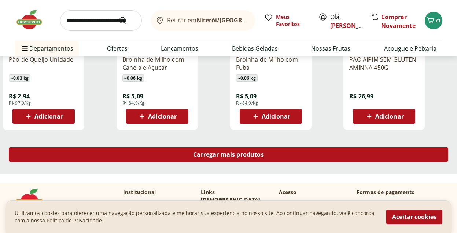
scroll to position [972, 0]
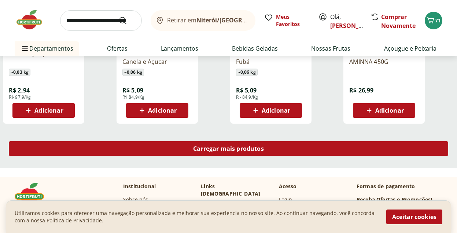
click at [239, 147] on span "Carregar mais produtos" at bounding box center [228, 149] width 71 height 6
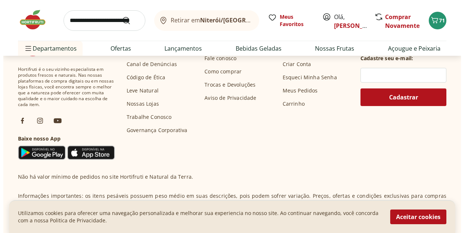
scroll to position [0, 0]
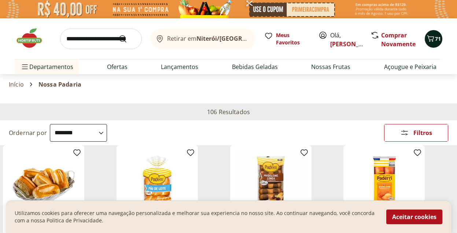
click at [429, 40] on icon "Carrinho" at bounding box center [431, 38] width 9 height 9
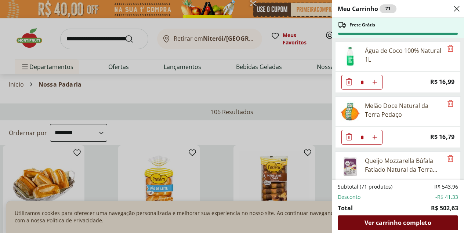
click at [376, 222] on span "Ver carrinho completo" at bounding box center [397, 223] width 66 height 6
